Goal: Task Accomplishment & Management: Use online tool/utility

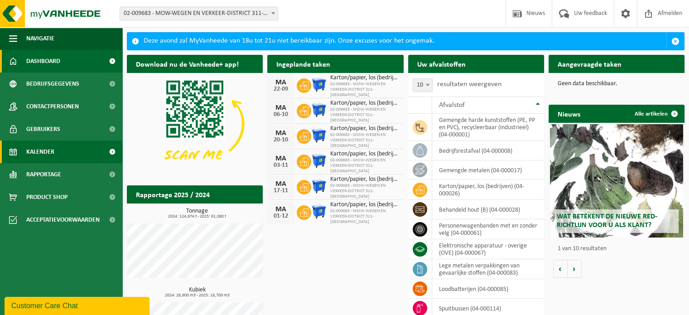
click at [42, 151] on span "Kalender" at bounding box center [40, 151] width 28 height 23
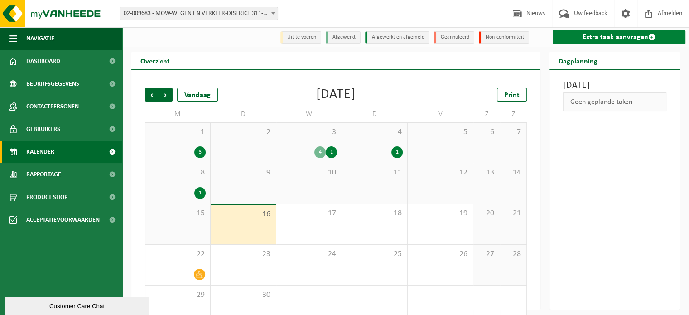
click at [618, 34] on link "Extra taak aanvragen" at bounding box center [619, 37] width 133 height 14
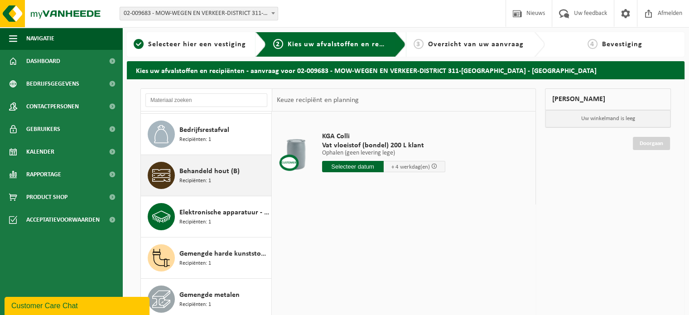
scroll to position [136, 0]
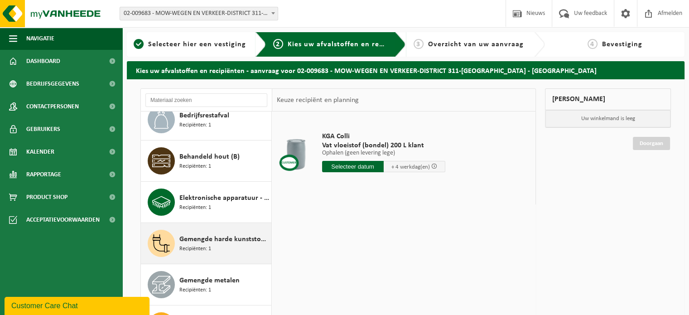
click at [201, 245] on span "Recipiënten: 1" at bounding box center [195, 249] width 32 height 9
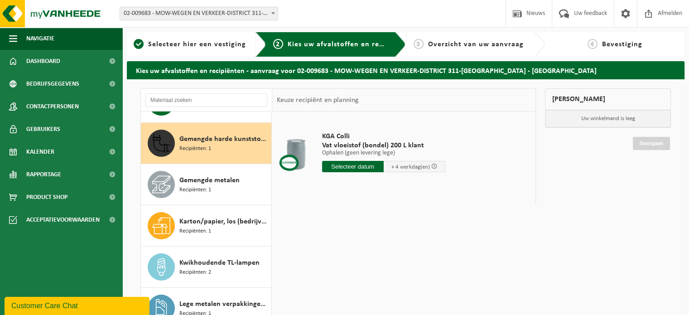
scroll to position [246, 0]
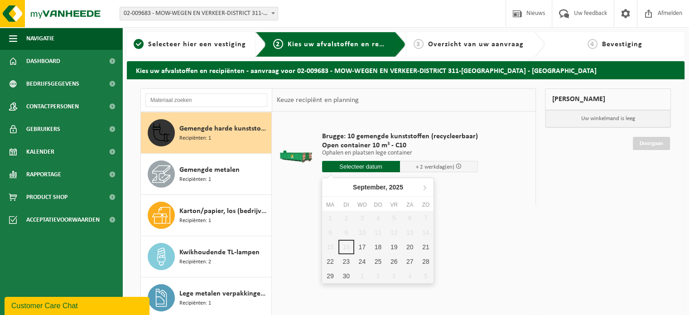
click at [362, 167] on input "text" at bounding box center [361, 166] width 78 height 11
click at [363, 248] on div "17" at bounding box center [362, 247] width 16 height 14
type input "Van [DATE]"
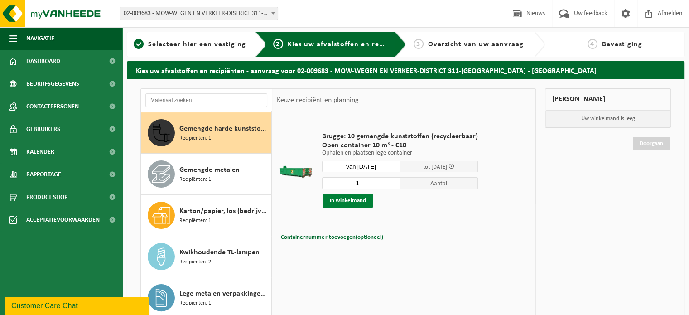
click at [340, 202] on button "In winkelmand" at bounding box center [348, 200] width 50 height 14
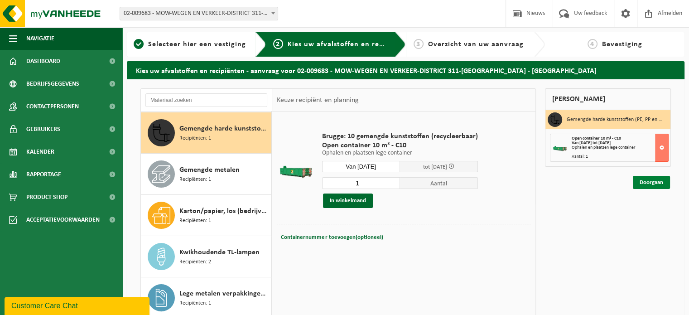
click at [649, 184] on link "Doorgaan" at bounding box center [651, 182] width 37 height 13
